Goal: Task Accomplishment & Management: Use online tool/utility

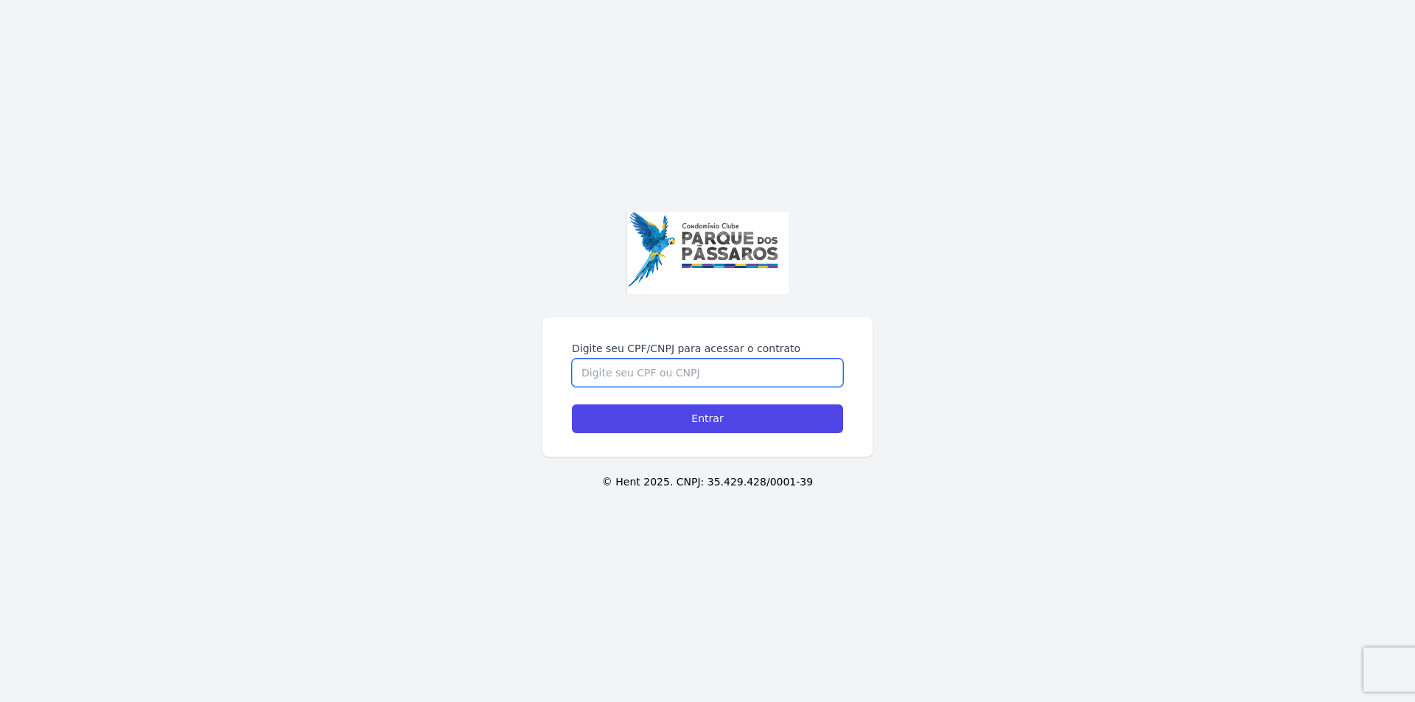
click at [709, 374] on input "Digite seu CPF/CNPJ para acessar o contrato" at bounding box center [707, 373] width 271 height 28
type input "33490757890"
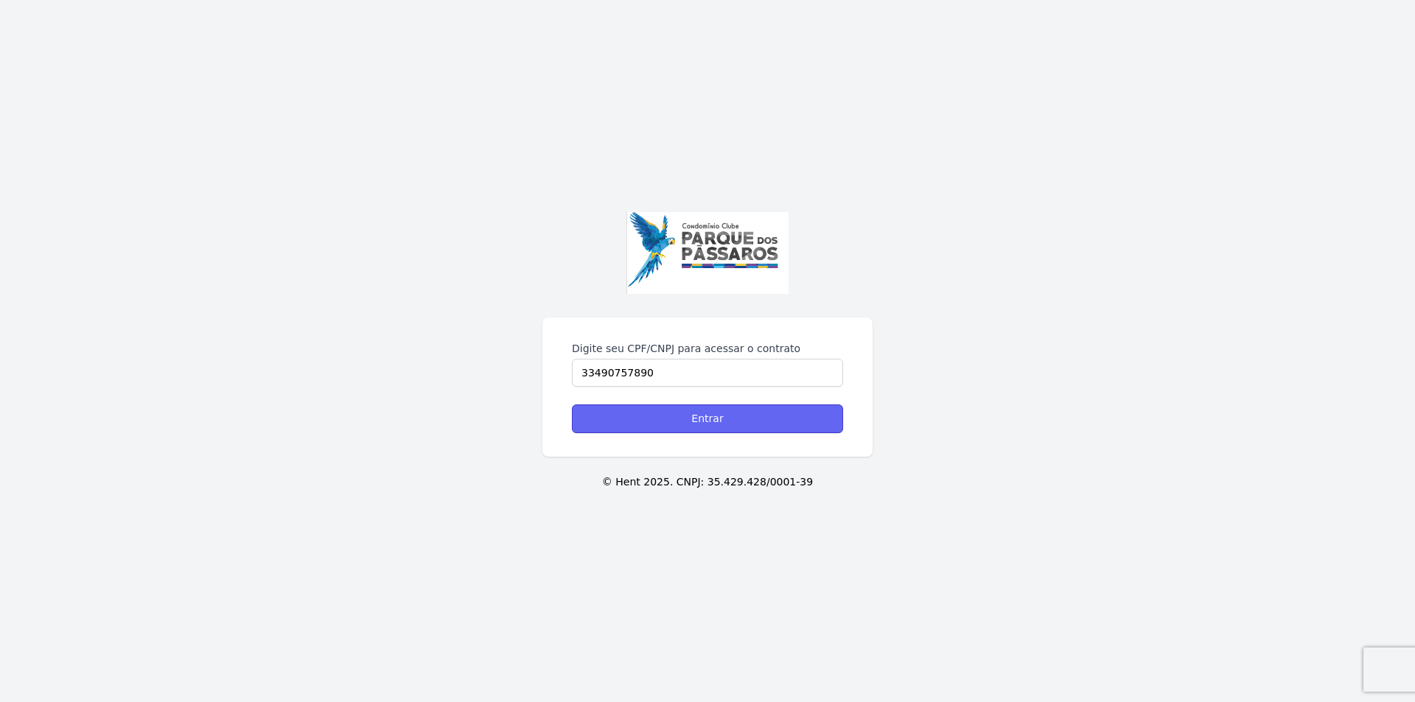
click at [718, 422] on input "Entrar" at bounding box center [707, 419] width 271 height 29
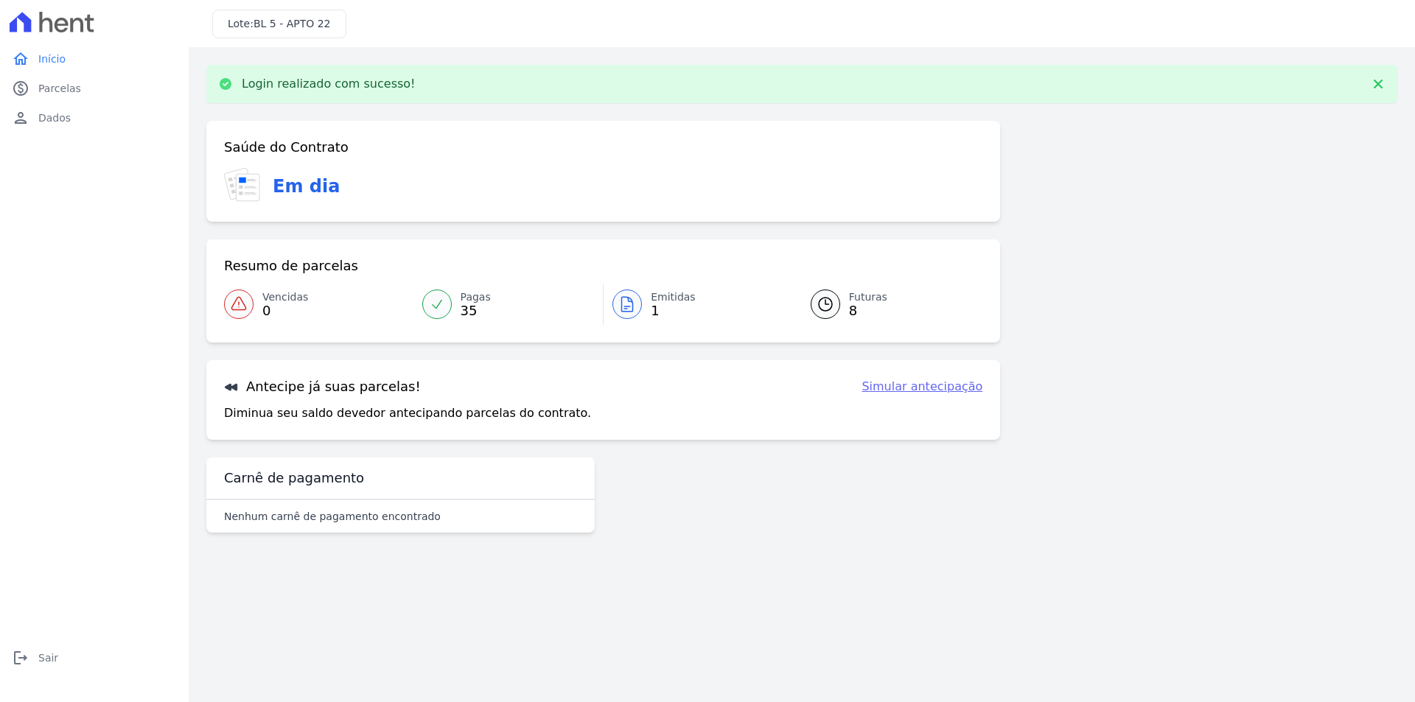
click at [830, 307] on icon at bounding box center [826, 305] width 18 height 18
click at [947, 392] on link "Simular antecipação" at bounding box center [922, 387] width 121 height 18
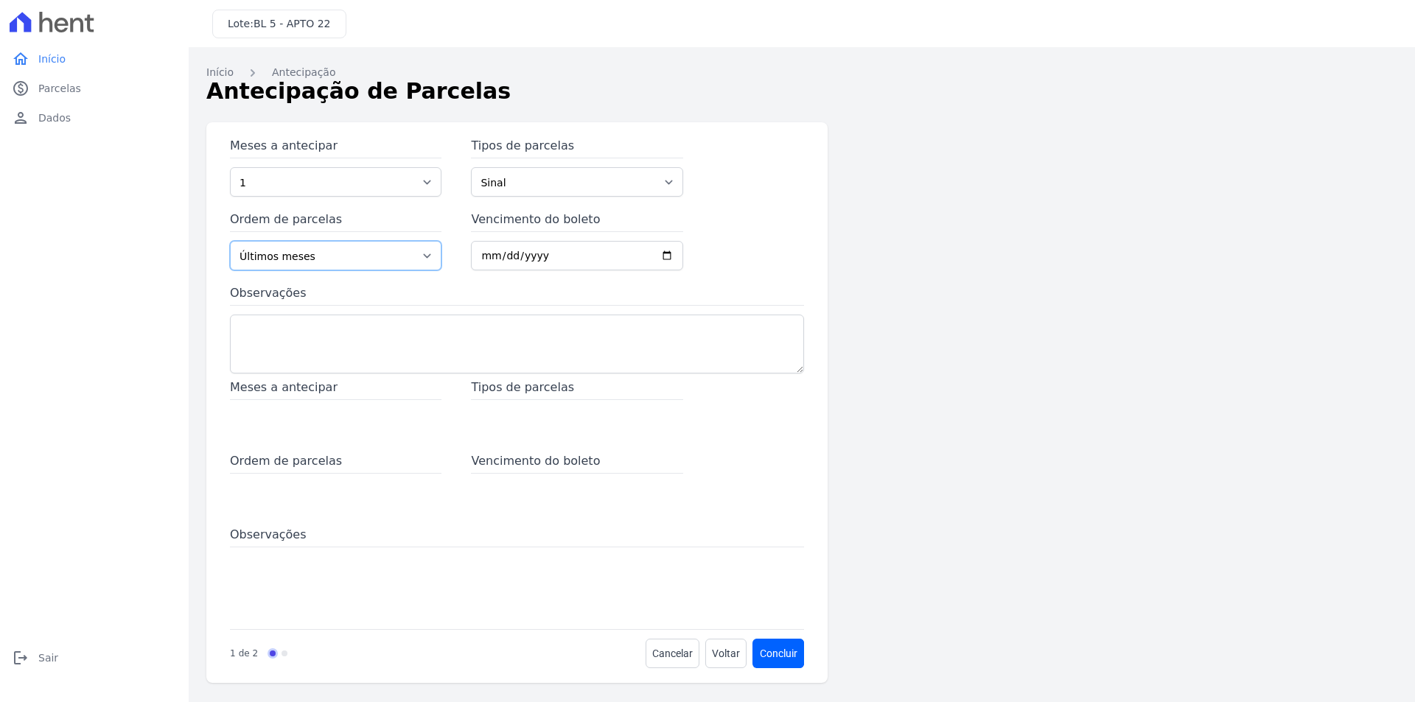
click at [427, 257] on select "Últimos meses Primeiros meses" at bounding box center [336, 255] width 212 height 29
click at [389, 357] on textarea "Observações" at bounding box center [517, 344] width 574 height 59
click at [674, 181] on select "Sinal Parcela do Cliente Parcela Normal Financiamento CEF" at bounding box center [577, 181] width 212 height 29
click at [972, 303] on div "Meses a antecipar 1 2 3 4 5 6 7 8 9 10 11 12 13 14 15 16 17 18 19 20 21 Tipos d…" at bounding box center [678, 402] width 944 height 561
